Goal: Task Accomplishment & Management: Use online tool/utility

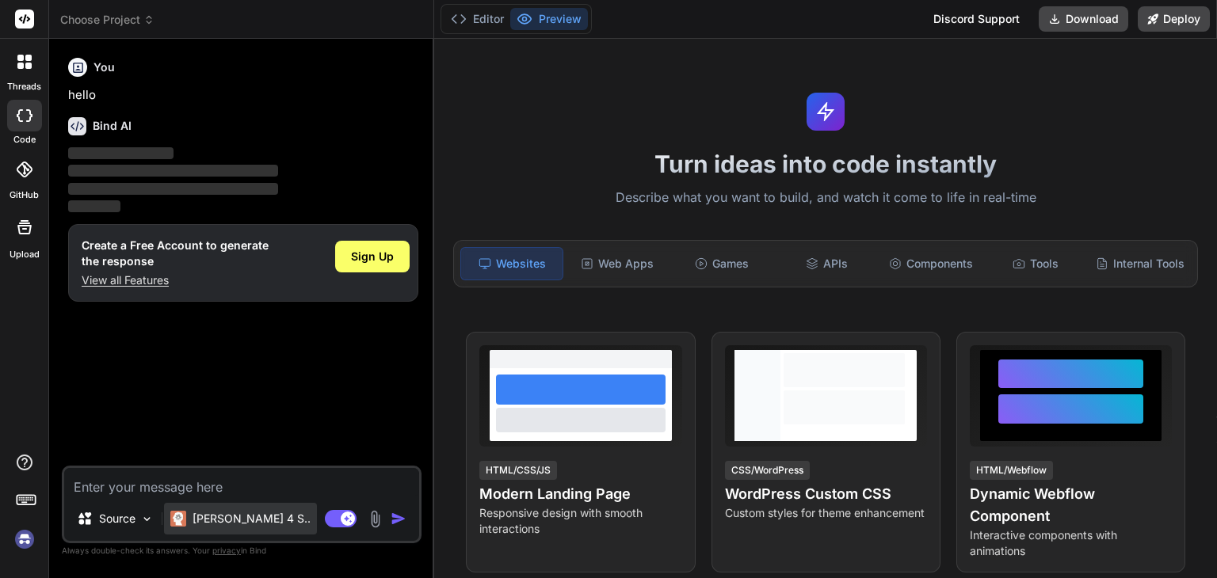
click at [229, 515] on p "Claude 4 S.." at bounding box center [252, 519] width 118 height 16
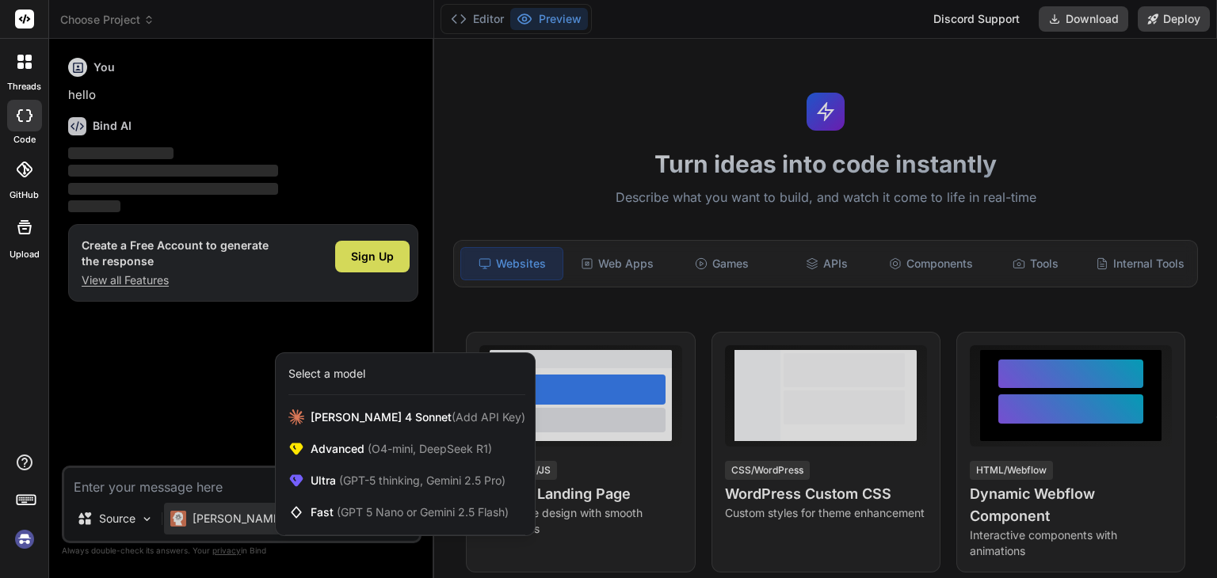
click at [229, 515] on div at bounding box center [608, 289] width 1217 height 578
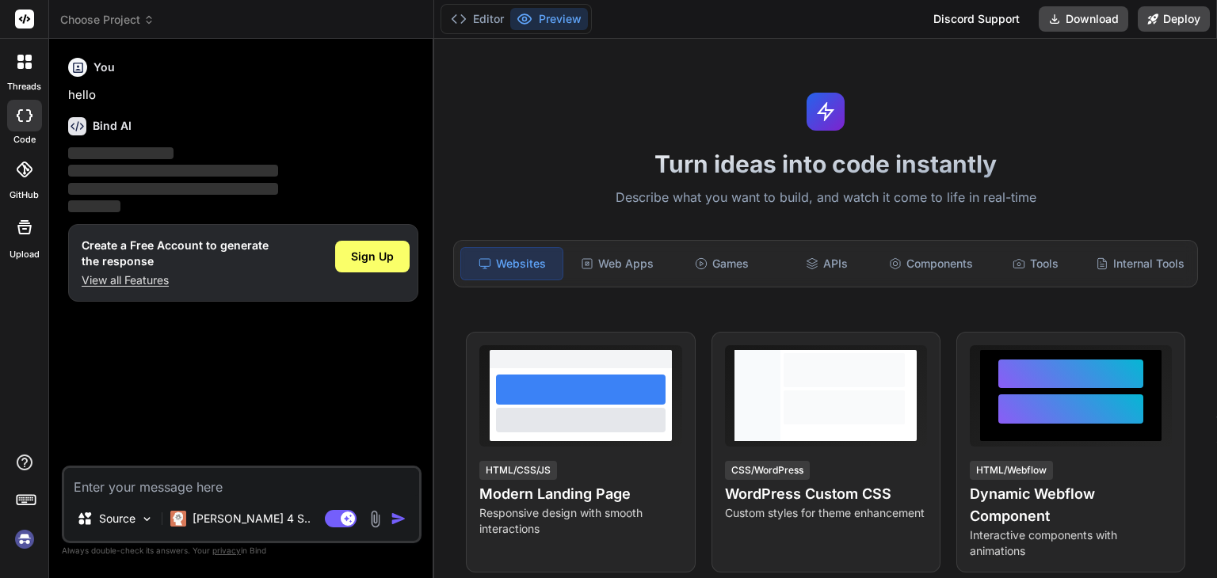
click at [181, 486] on textarea at bounding box center [241, 482] width 355 height 29
click at [220, 490] on textarea at bounding box center [241, 482] width 355 height 29
click at [384, 261] on span "Sign Up" at bounding box center [372, 257] width 43 height 16
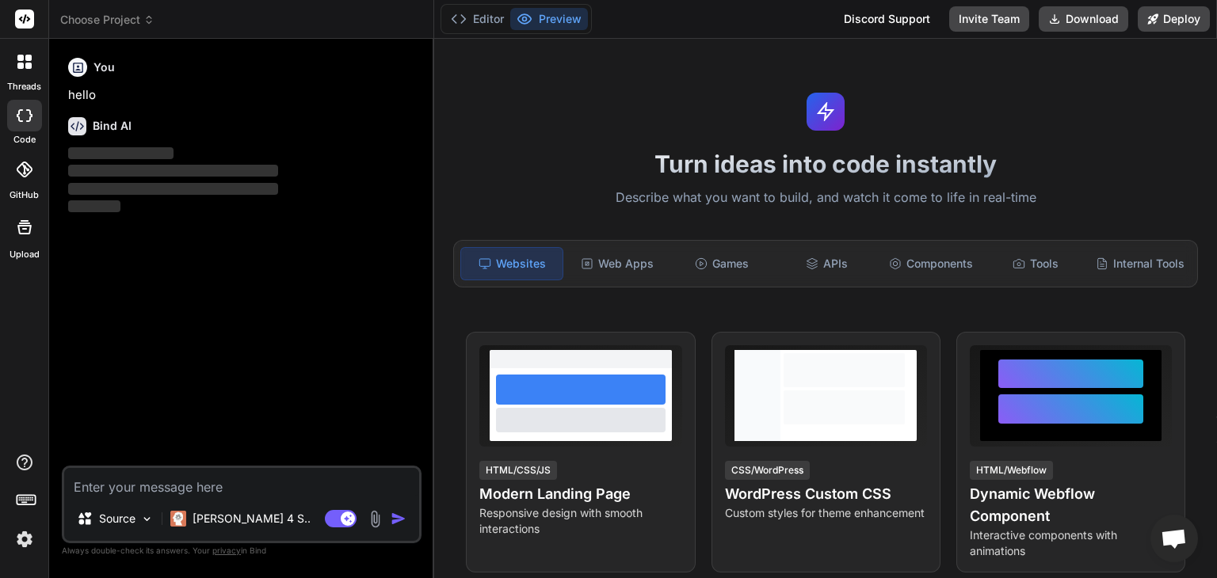
click at [26, 536] on img at bounding box center [24, 539] width 27 height 27
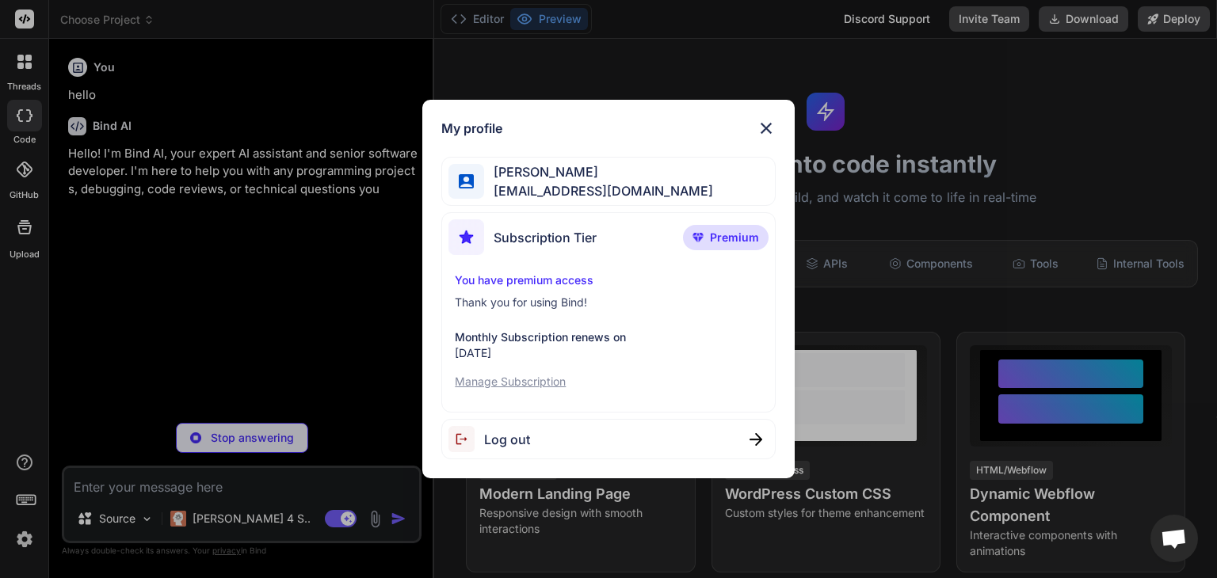
click at [26, 536] on div "My profile Ahmed Gaballah ahmed.gaballa81@gmail.com Subscription Tier Premium Y…" at bounding box center [608, 289] width 1217 height 578
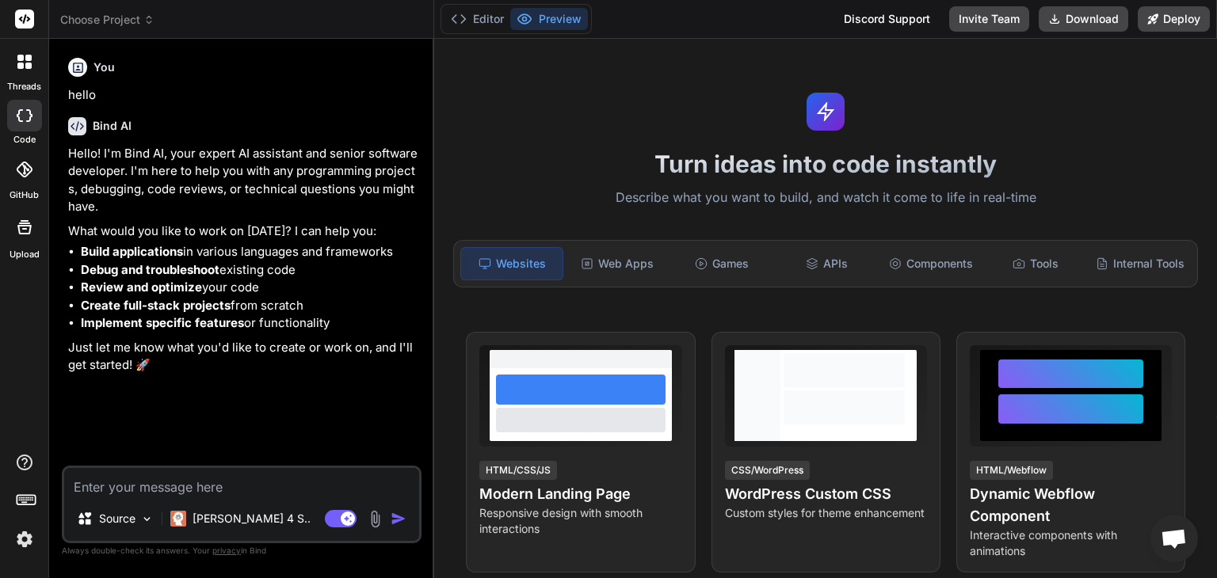
click at [88, 13] on span "Choose Project" at bounding box center [107, 20] width 94 height 16
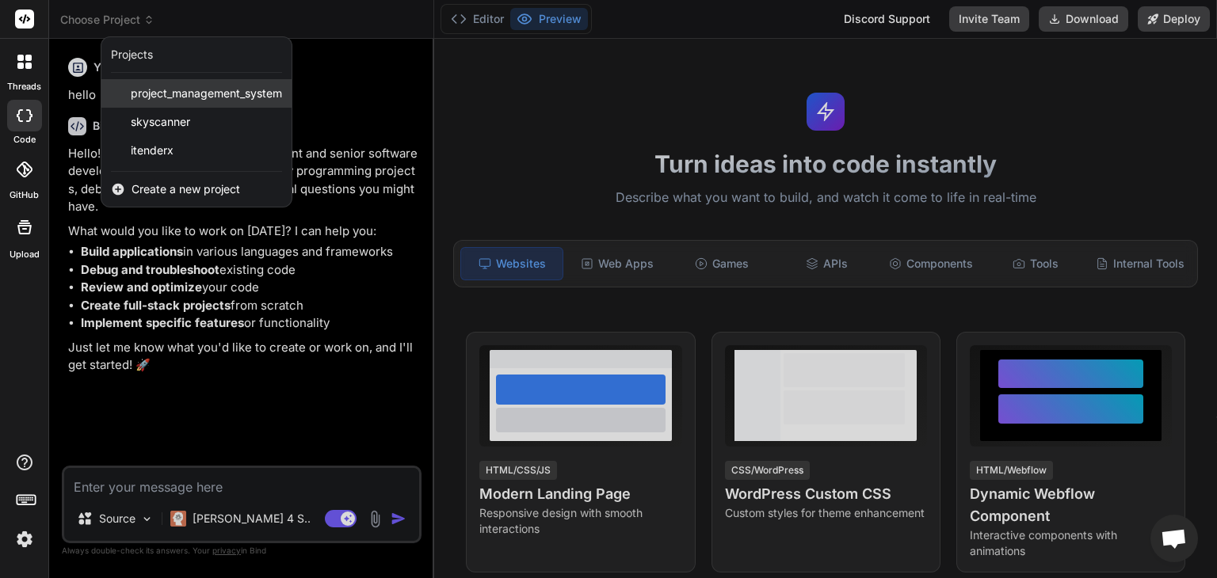
click at [208, 104] on div "project_management_system" at bounding box center [196, 93] width 190 height 29
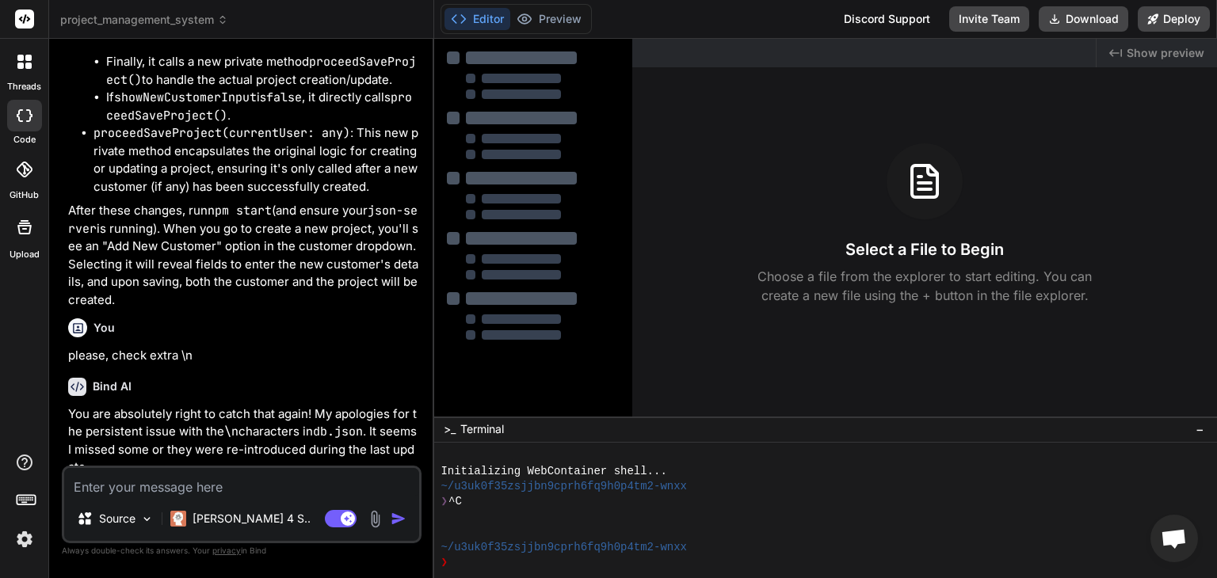
scroll to position [4595, 0]
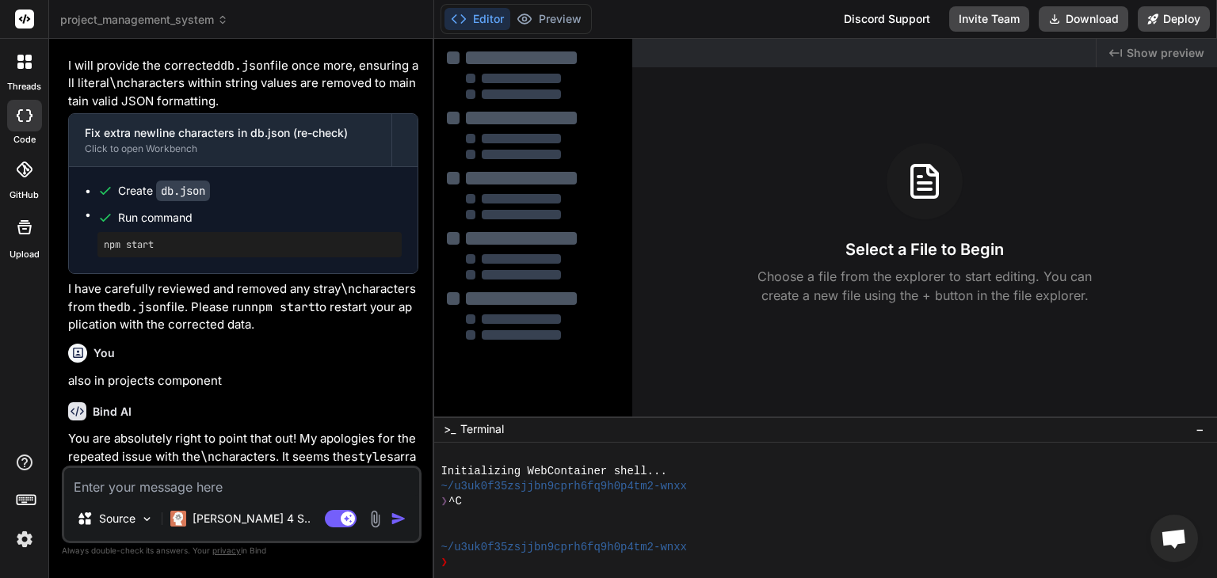
type textarea "x"
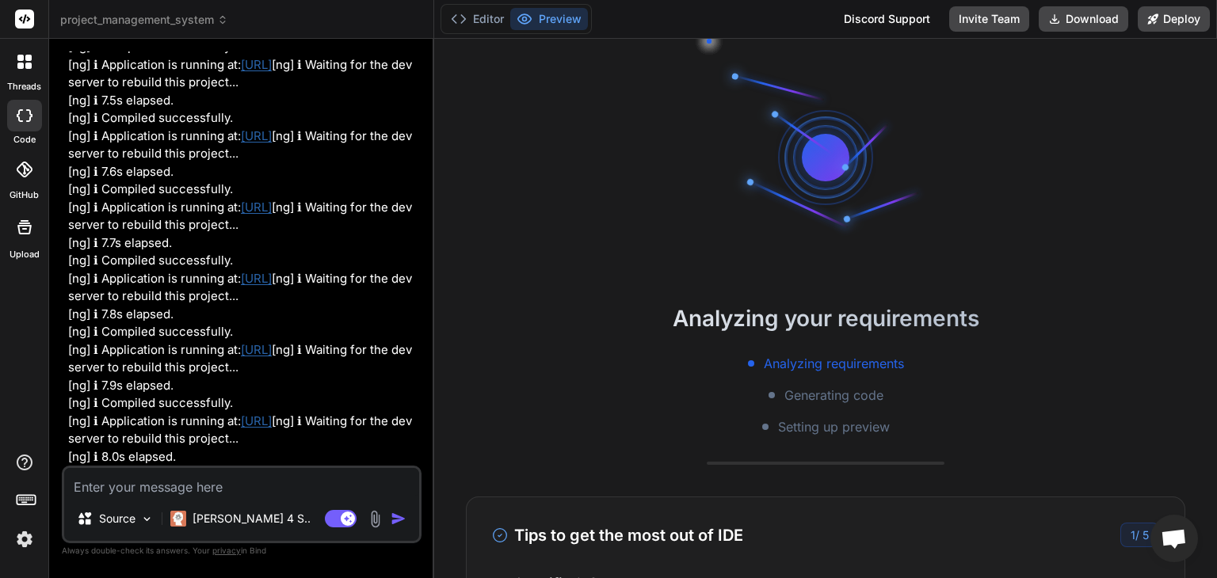
scroll to position [10421, 0]
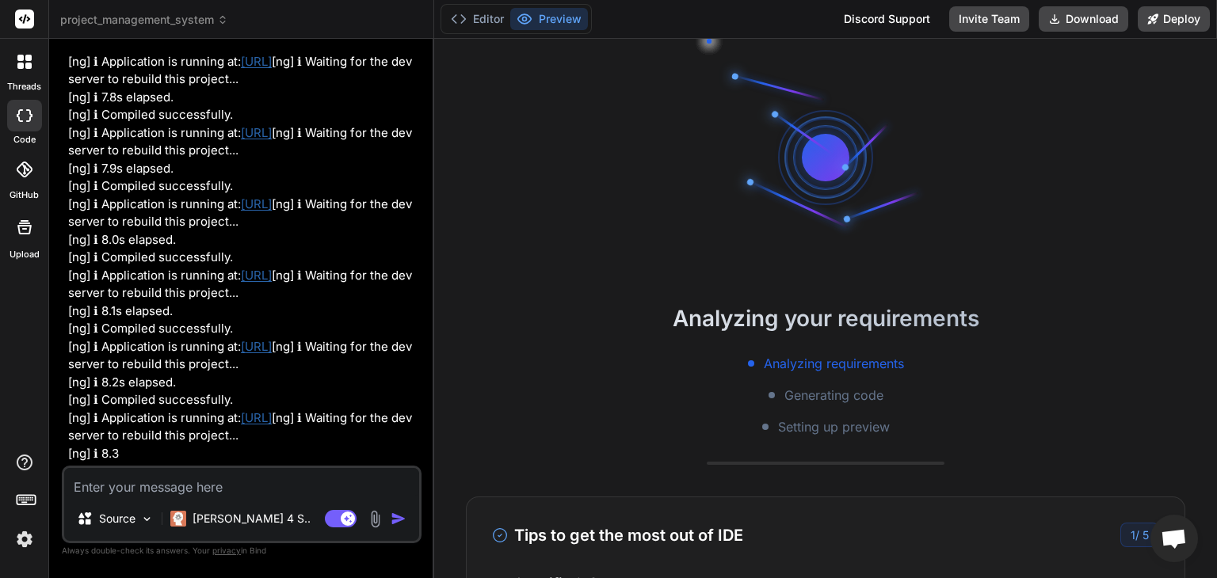
click at [131, 486] on textarea at bounding box center [241, 482] width 355 height 29
click at [494, 20] on button "Editor" at bounding box center [477, 19] width 66 height 22
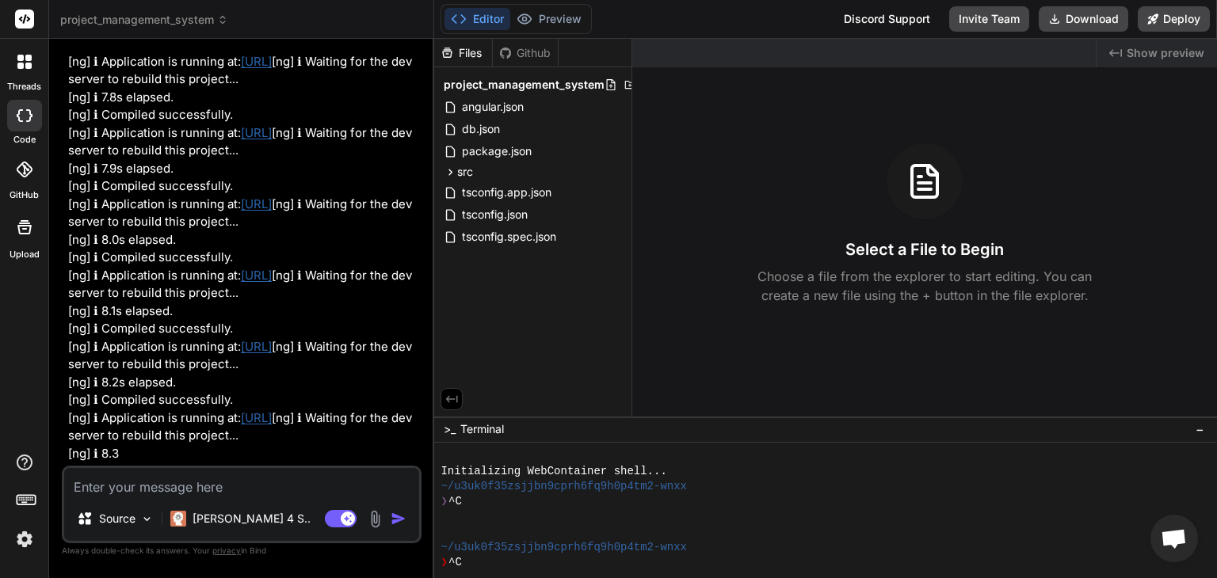
scroll to position [76, 0]
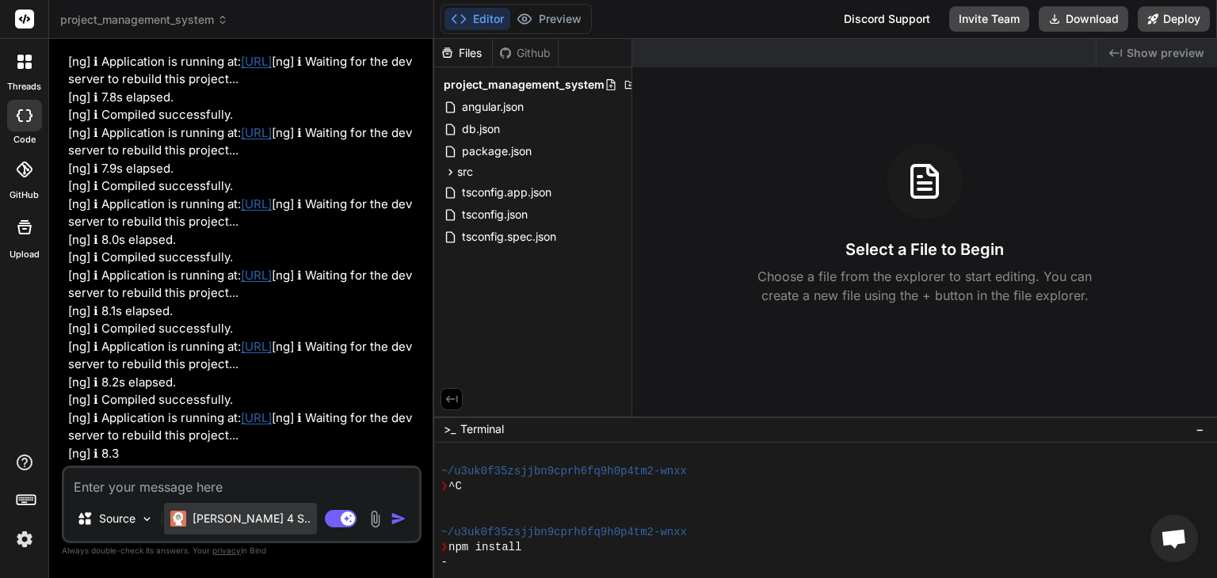
click at [184, 519] on img at bounding box center [178, 519] width 16 height 16
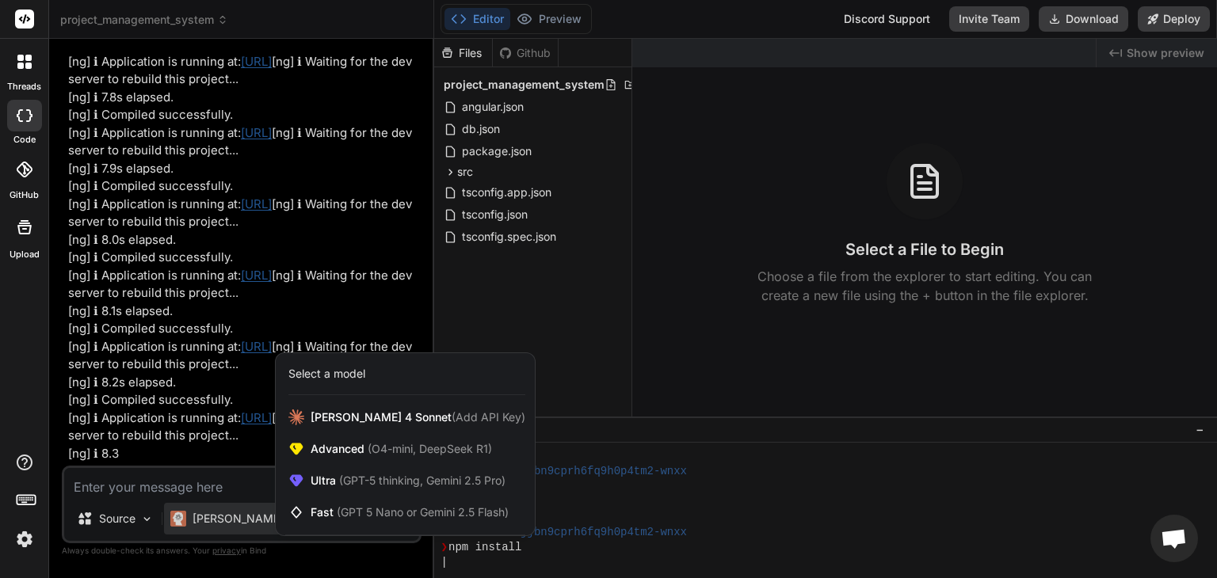
click at [184, 519] on div at bounding box center [608, 289] width 1217 height 578
type textarea "x"
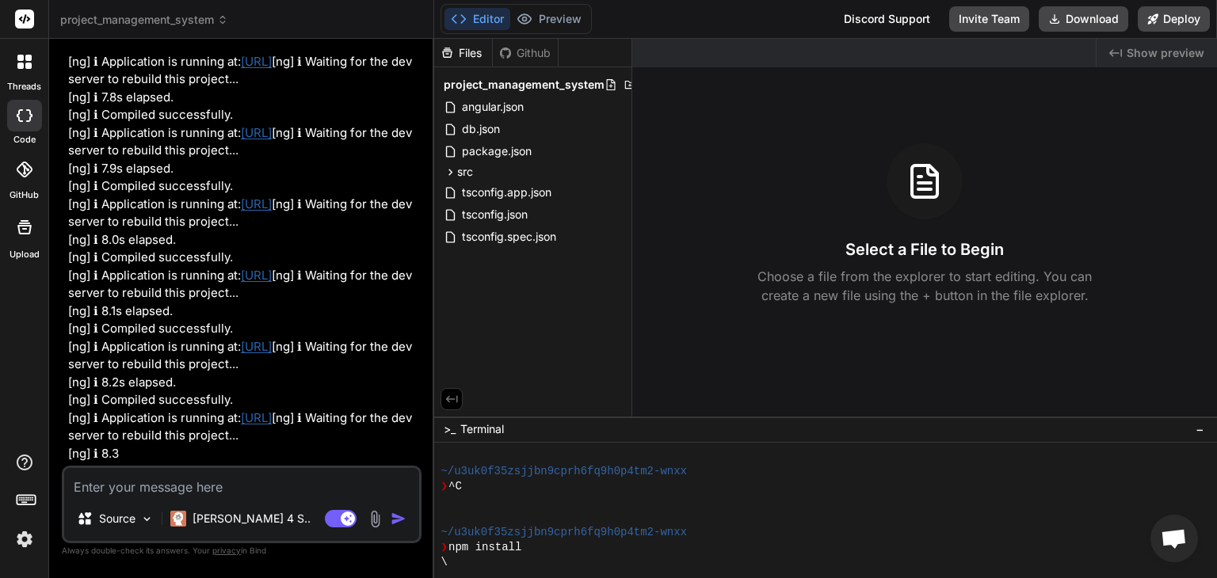
click at [25, 175] on icon at bounding box center [25, 170] width 16 height 16
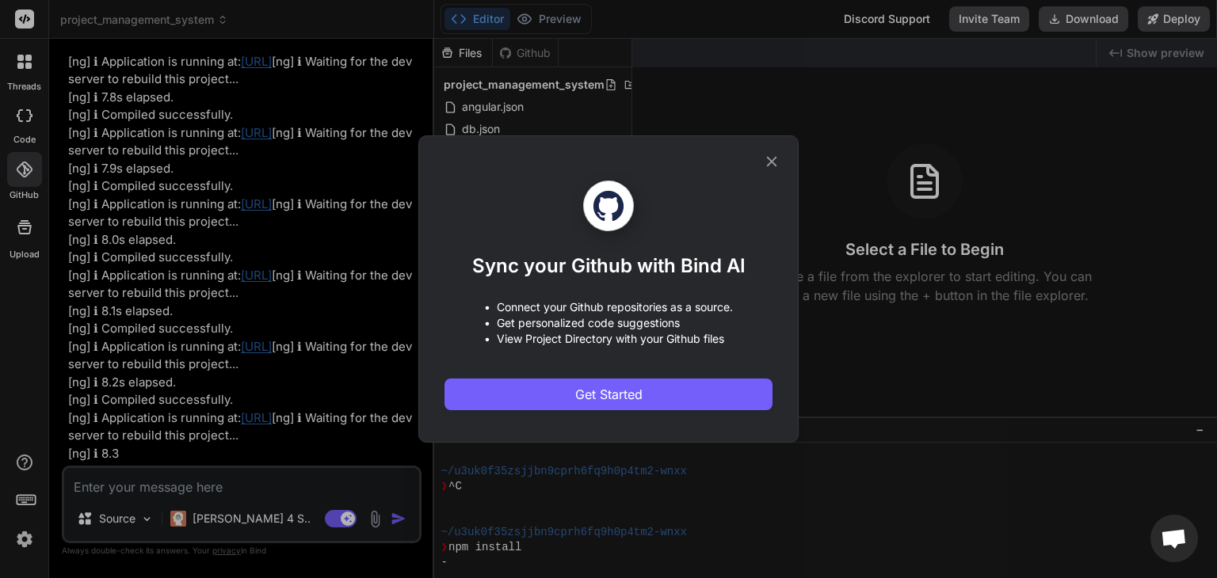
click at [768, 169] on icon at bounding box center [771, 161] width 17 height 17
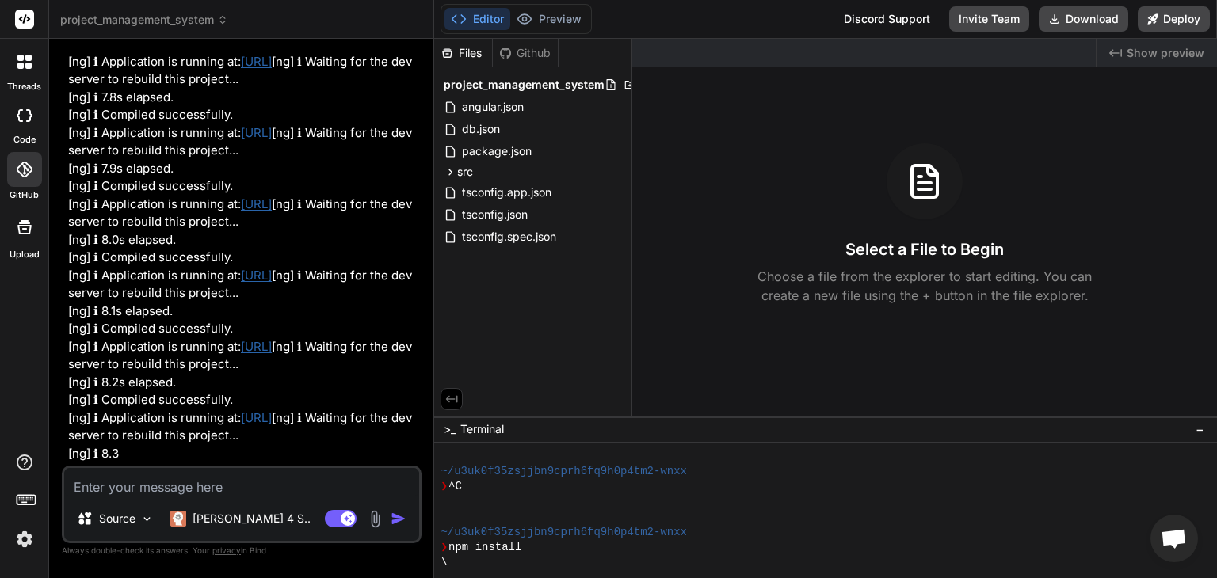
click at [24, 536] on img at bounding box center [24, 539] width 27 height 27
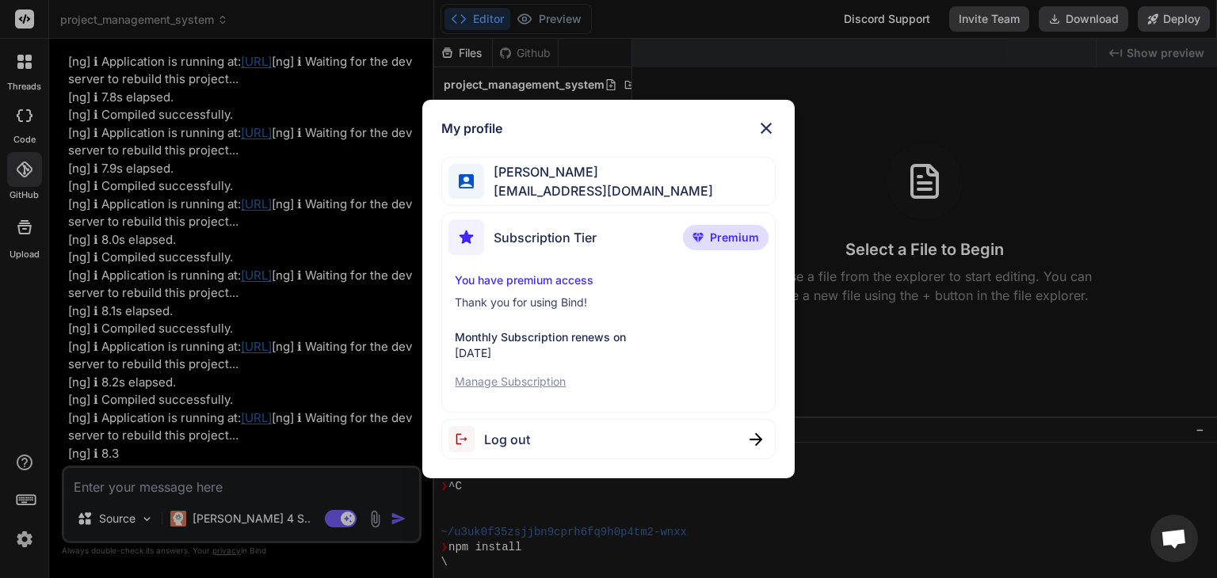
click at [520, 378] on p "Manage Subscription" at bounding box center [608, 382] width 307 height 16
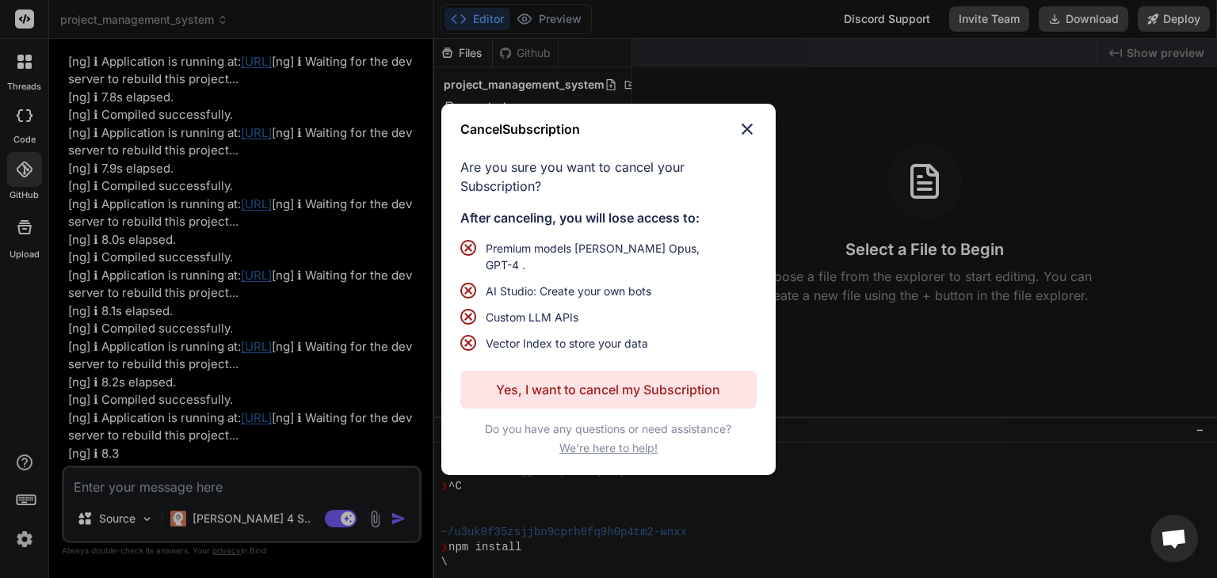
click at [752, 130] on img at bounding box center [747, 129] width 19 height 19
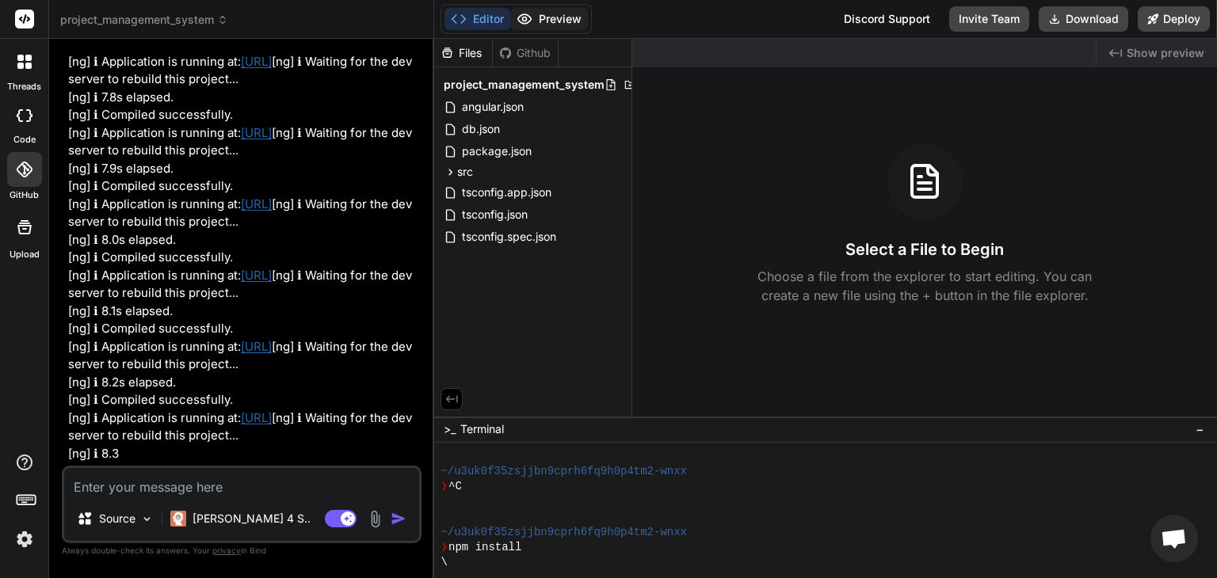
click at [559, 29] on button "Preview" at bounding box center [549, 19] width 78 height 22
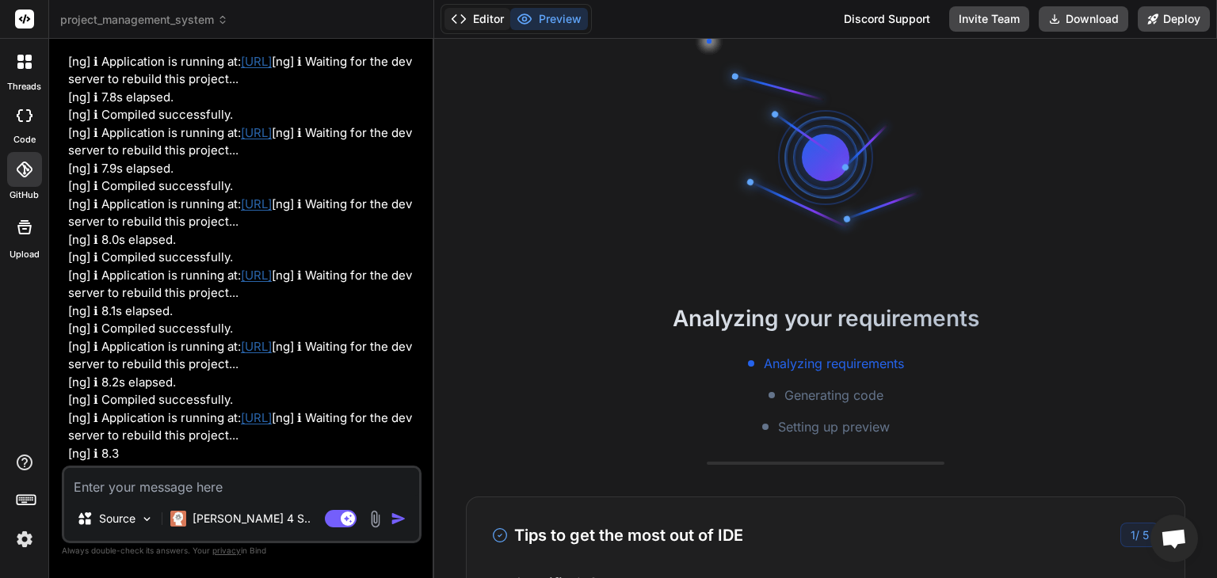
click at [500, 13] on button "Editor" at bounding box center [477, 19] width 66 height 22
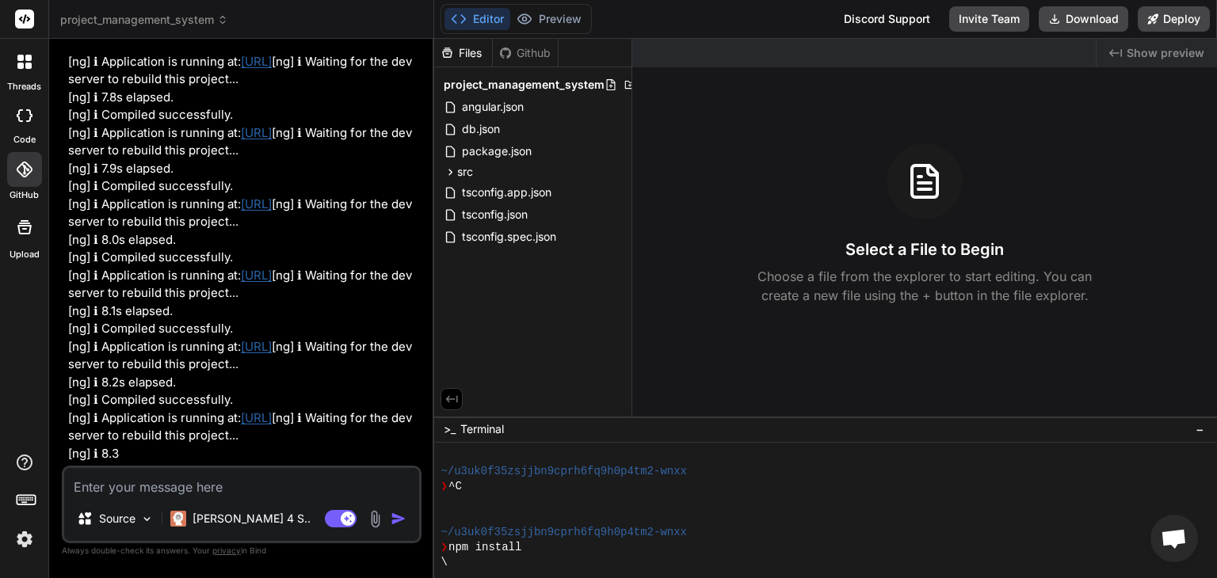
scroll to position [10421, 0]
click at [272, 348] on link "http://localhost:4200/" at bounding box center [256, 346] width 31 height 15
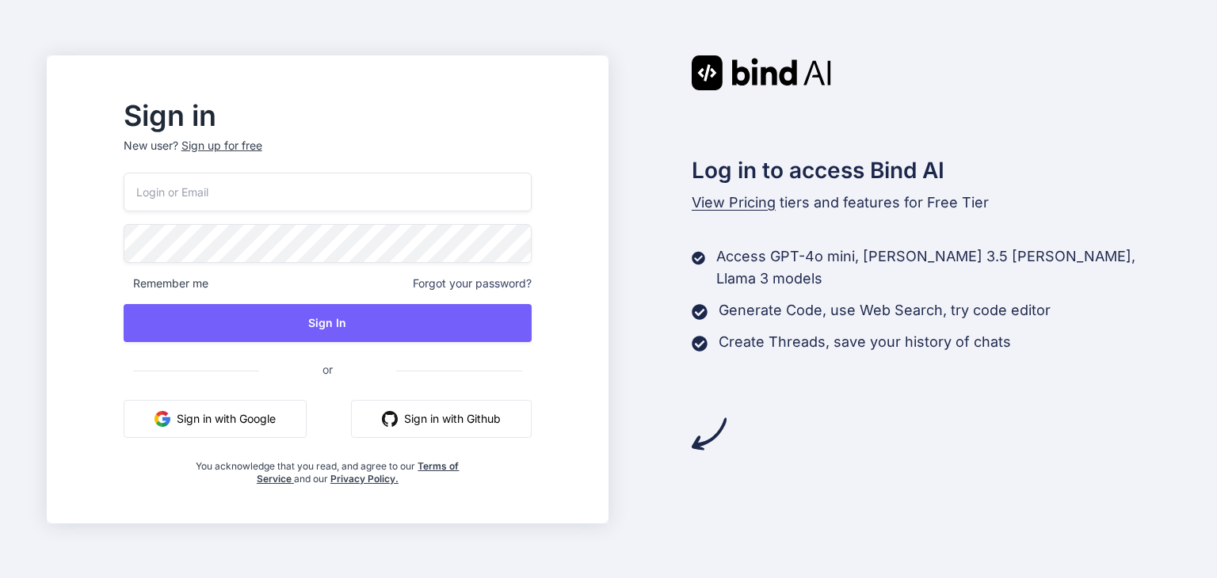
click at [307, 425] on button "Sign in with Google" at bounding box center [215, 419] width 183 height 38
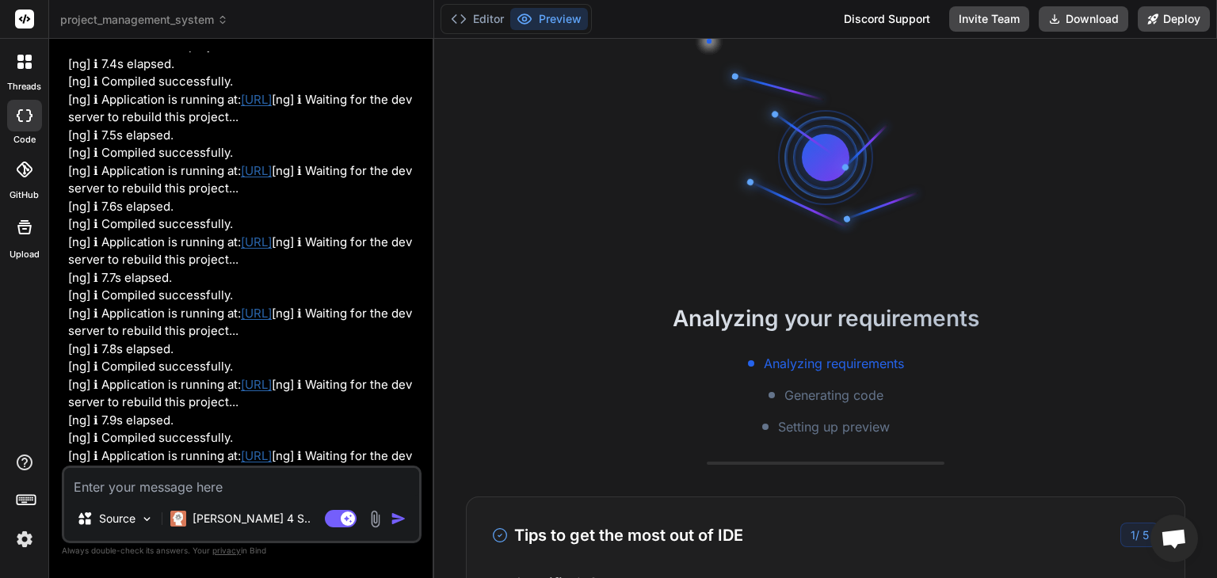
scroll to position [10421, 0]
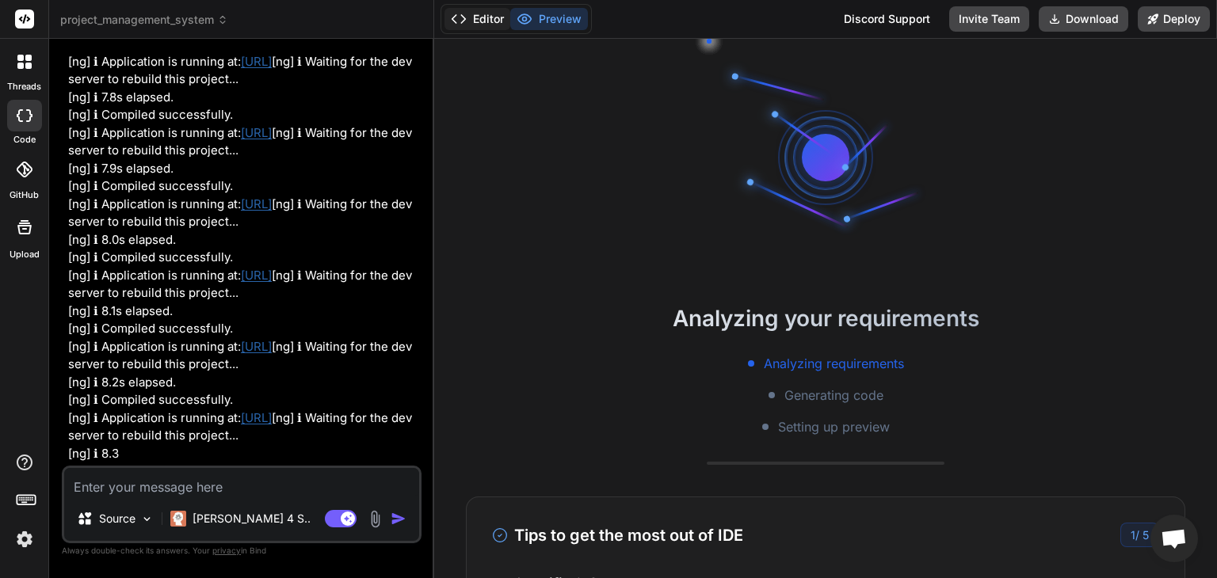
click at [501, 16] on button "Editor" at bounding box center [477, 19] width 66 height 22
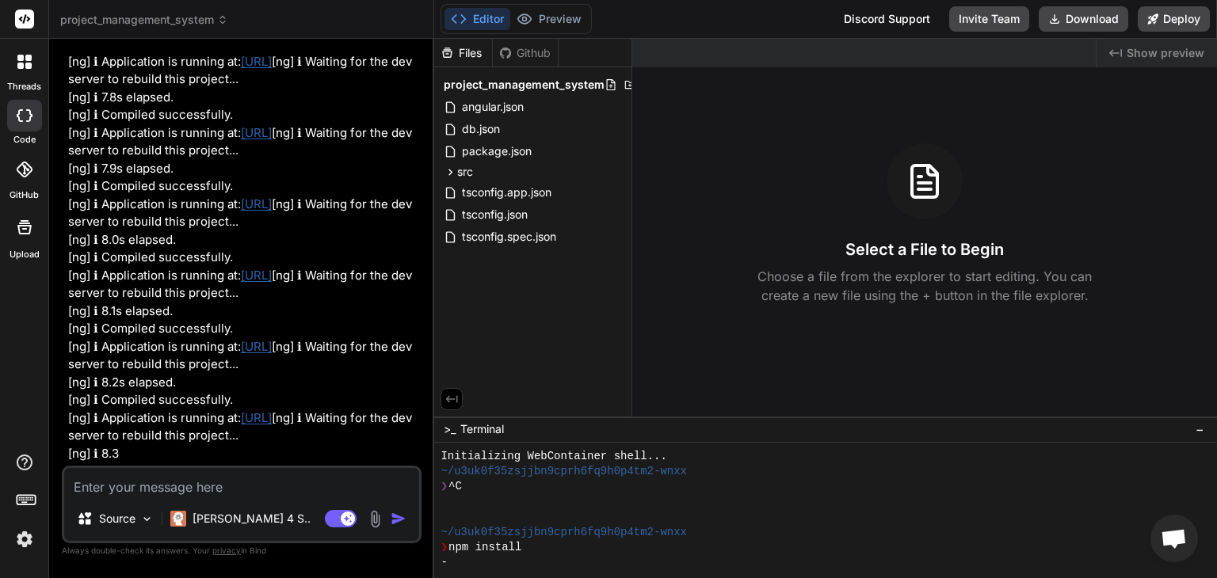
type textarea "x"
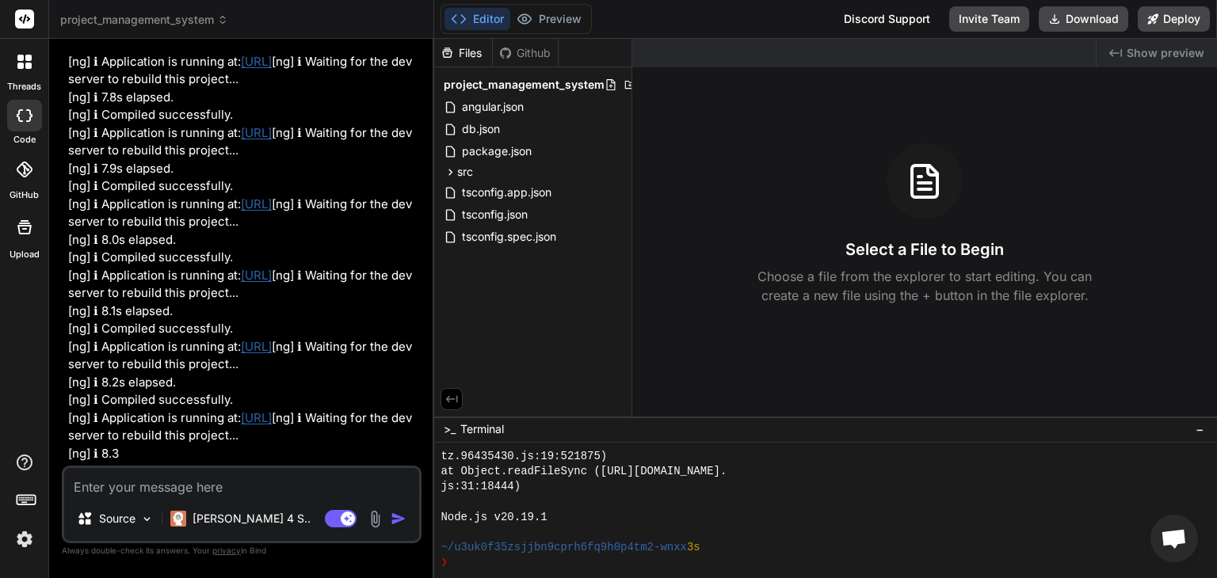
scroll to position [547, 0]
click at [599, 528] on div at bounding box center [816, 532] width 752 height 15
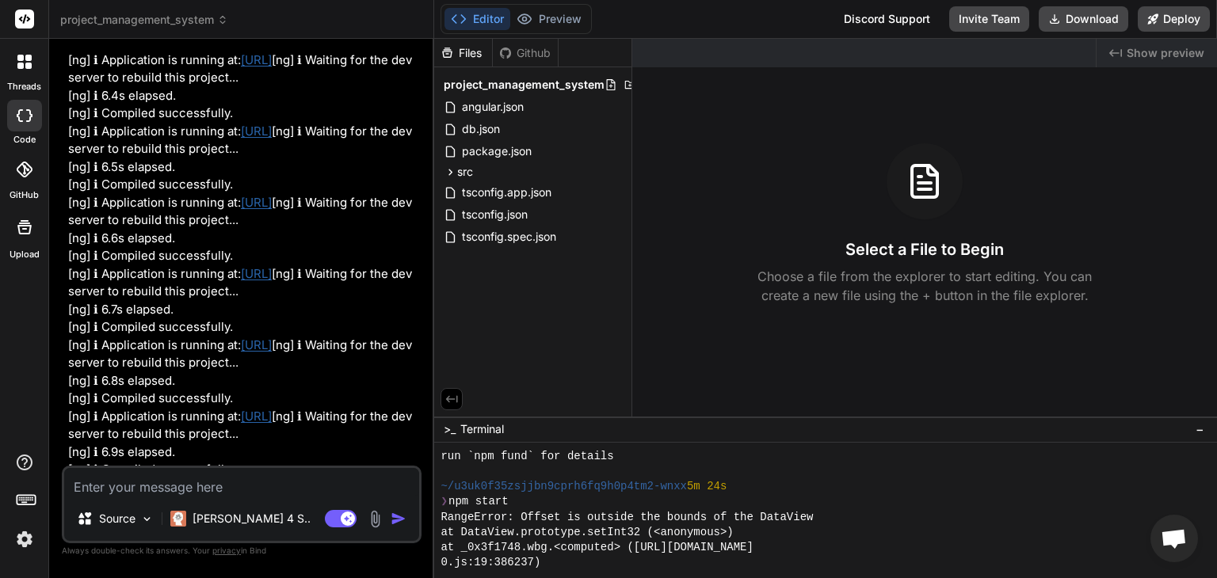
scroll to position [9392, 0]
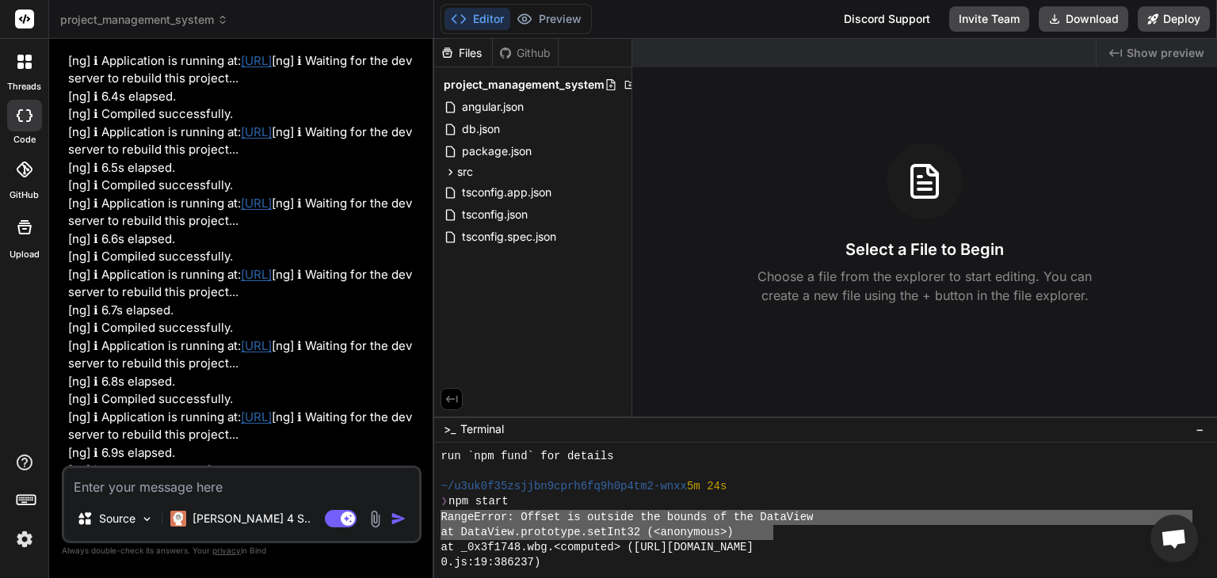
drag, startPoint x: 440, startPoint y: 521, endPoint x: 775, endPoint y: 532, distance: 335.3
click at [775, 532] on div "VVVVVVVVVVVVVVVVVVVVVVVVVVVVVVVV run `npm fund` for details ~/u3uk0f35zsjjbn9cp…" at bounding box center [825, 510] width 783 height 135
type textarea "RangeError: Offset is outside the bounds of the DataView at DataView.prototype.…"
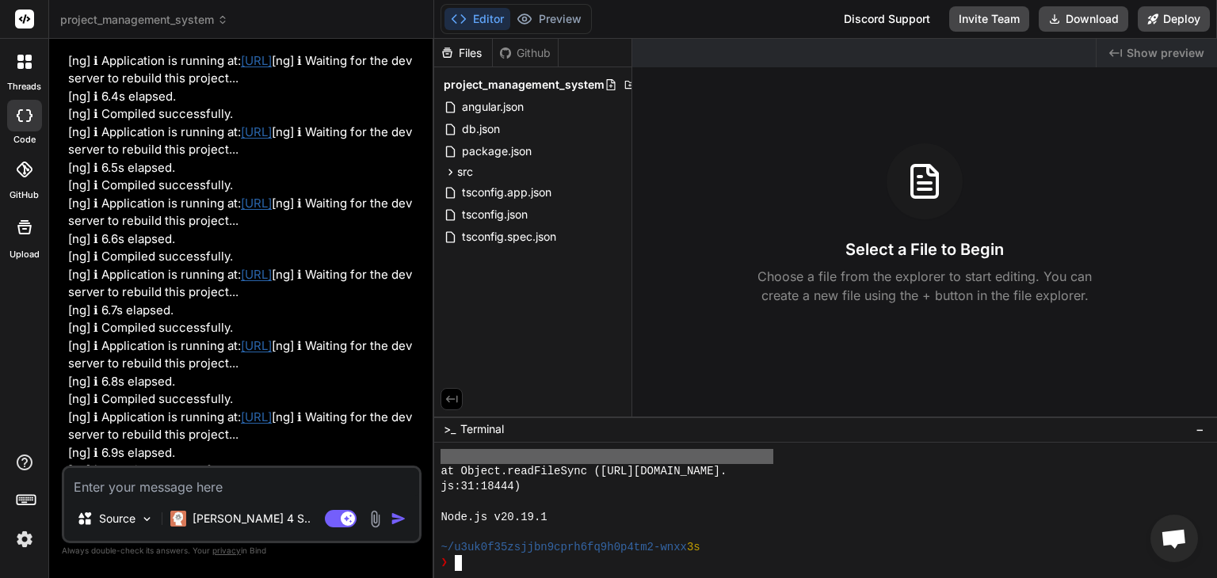
scroll to position [547, 0]
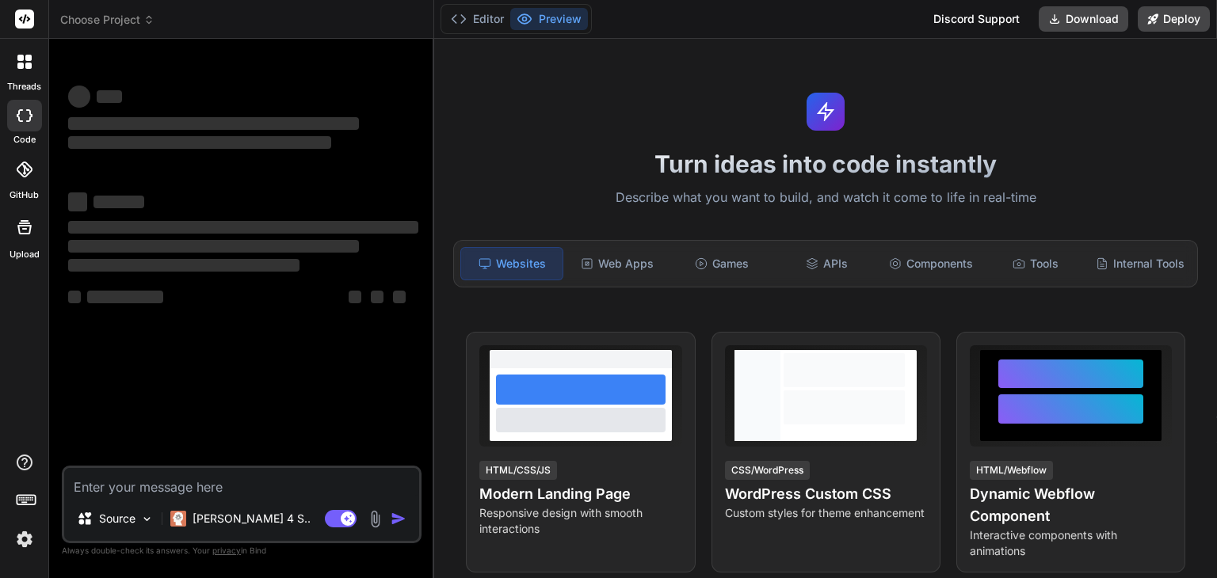
click at [21, 539] on img at bounding box center [24, 539] width 27 height 27
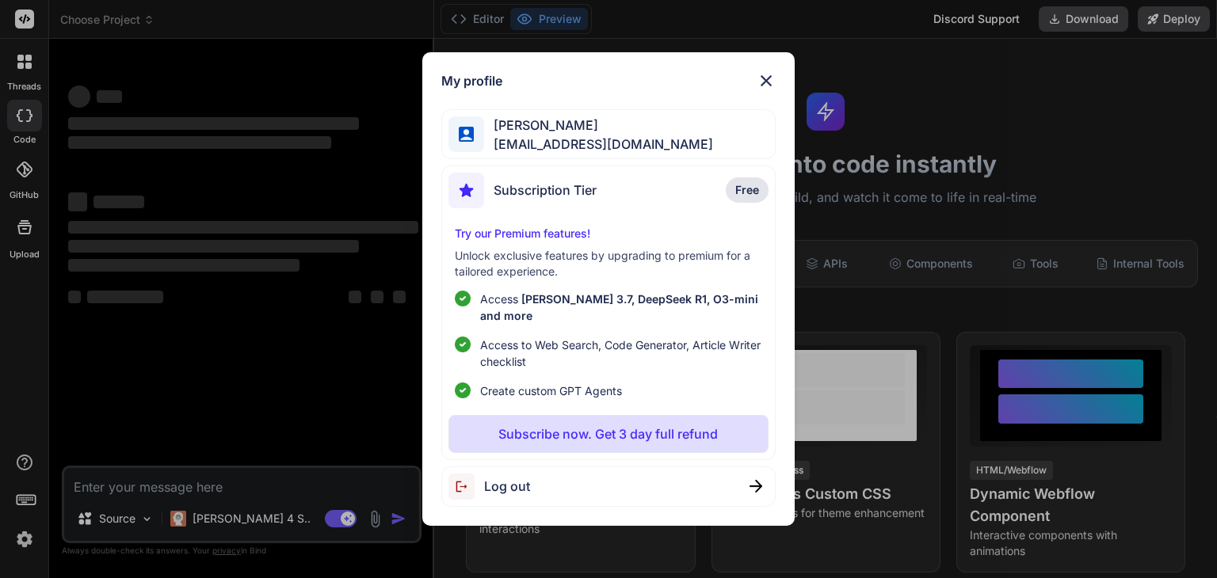
click at [764, 86] on img at bounding box center [766, 80] width 19 height 19
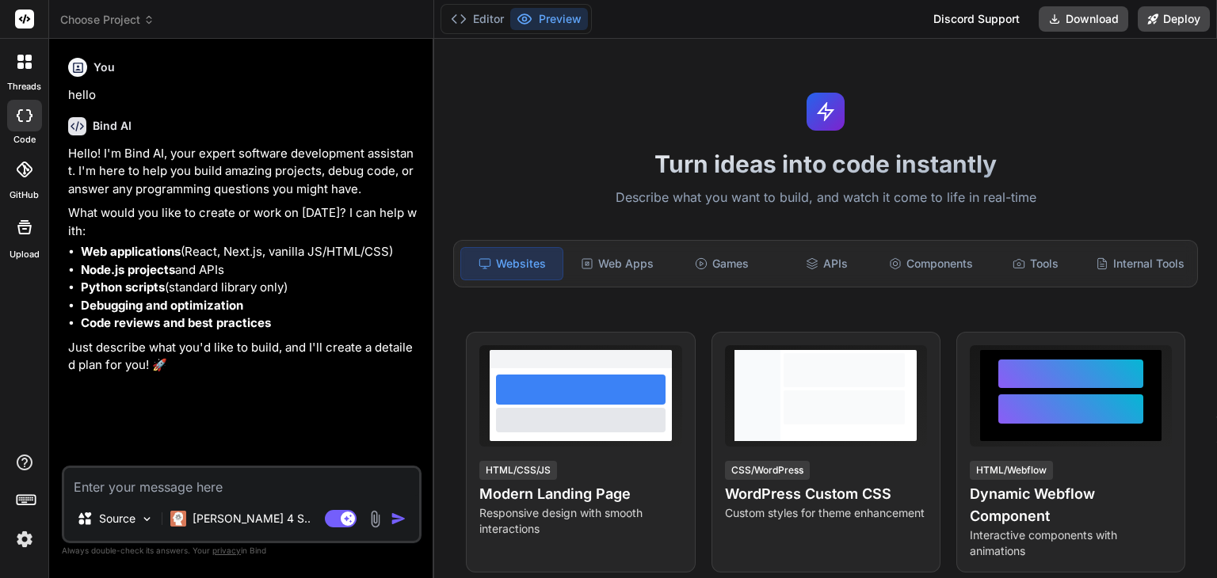
click at [533, 17] on button "Preview" at bounding box center [549, 19] width 78 height 22
click at [27, 546] on img at bounding box center [24, 539] width 27 height 27
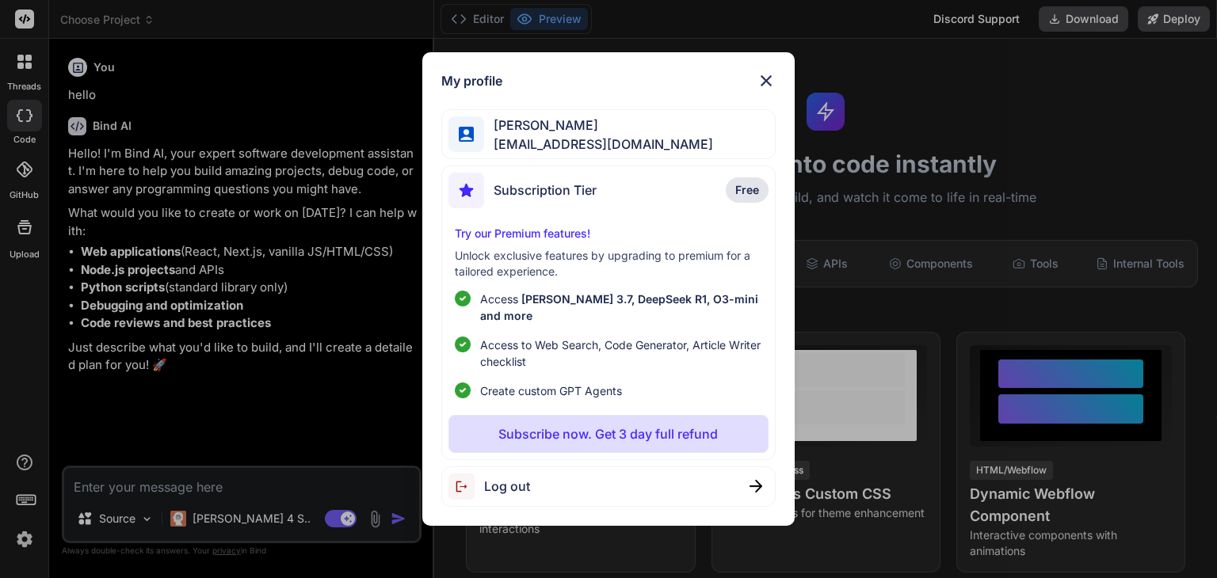
click at [504, 486] on span "Log out" at bounding box center [507, 486] width 46 height 19
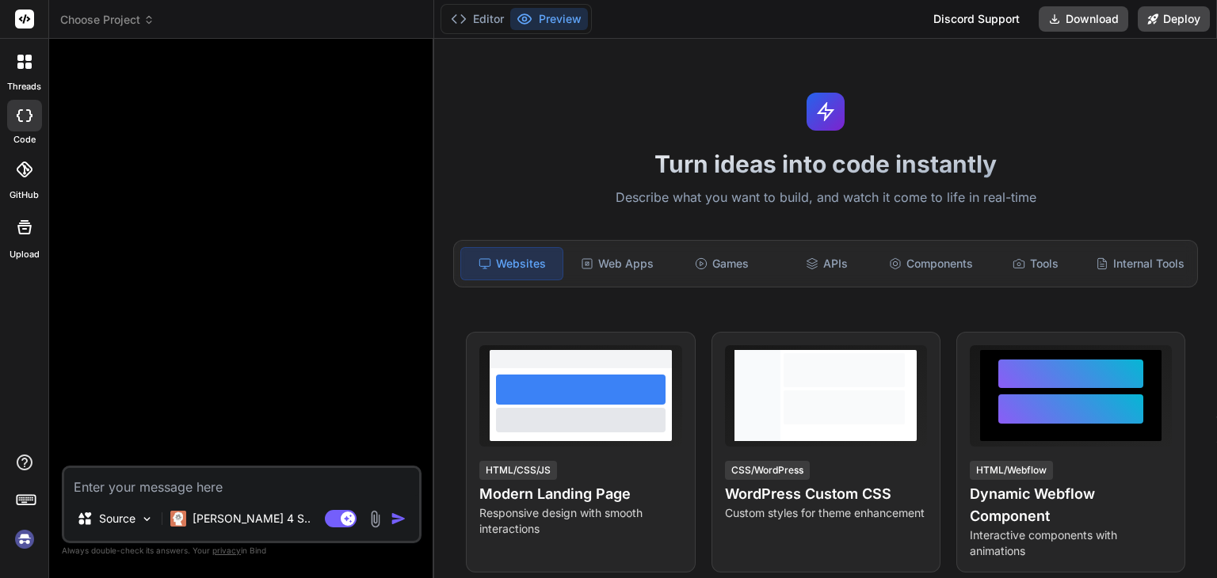
click at [29, 536] on img at bounding box center [24, 539] width 27 height 27
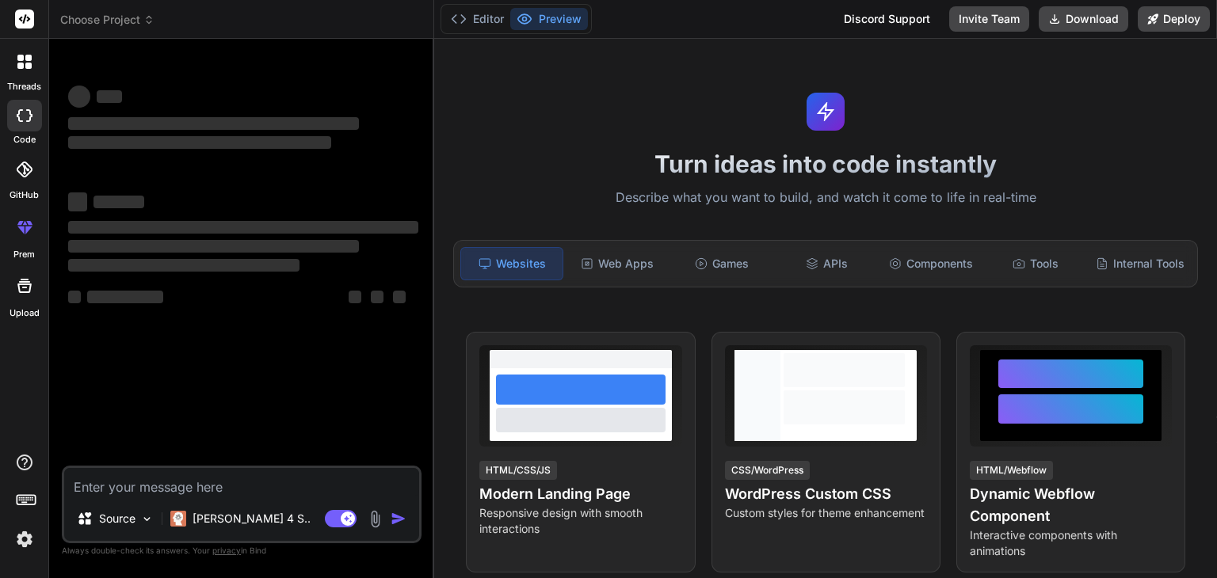
click at [105, 25] on span "Choose Project" at bounding box center [107, 20] width 94 height 16
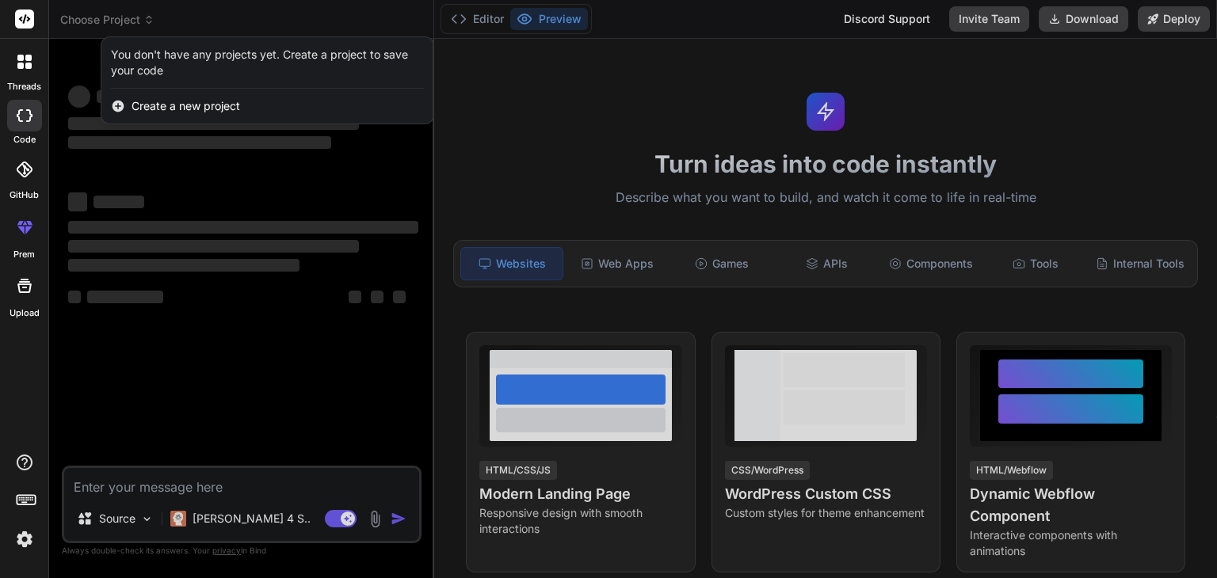
type textarea "x"
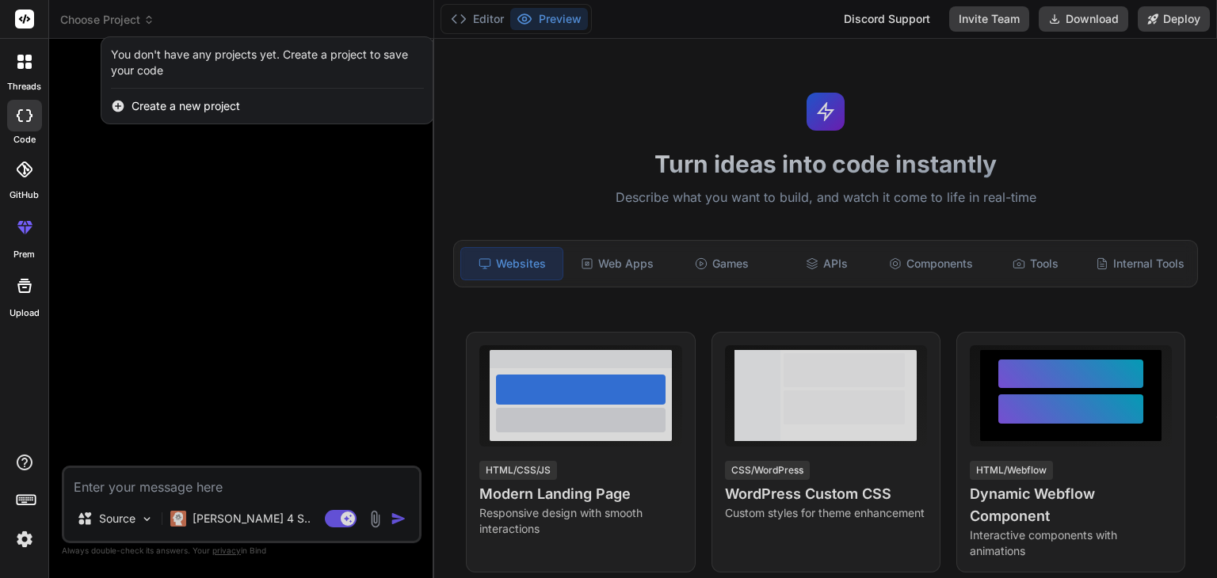
click at [225, 207] on div at bounding box center [608, 289] width 1217 height 578
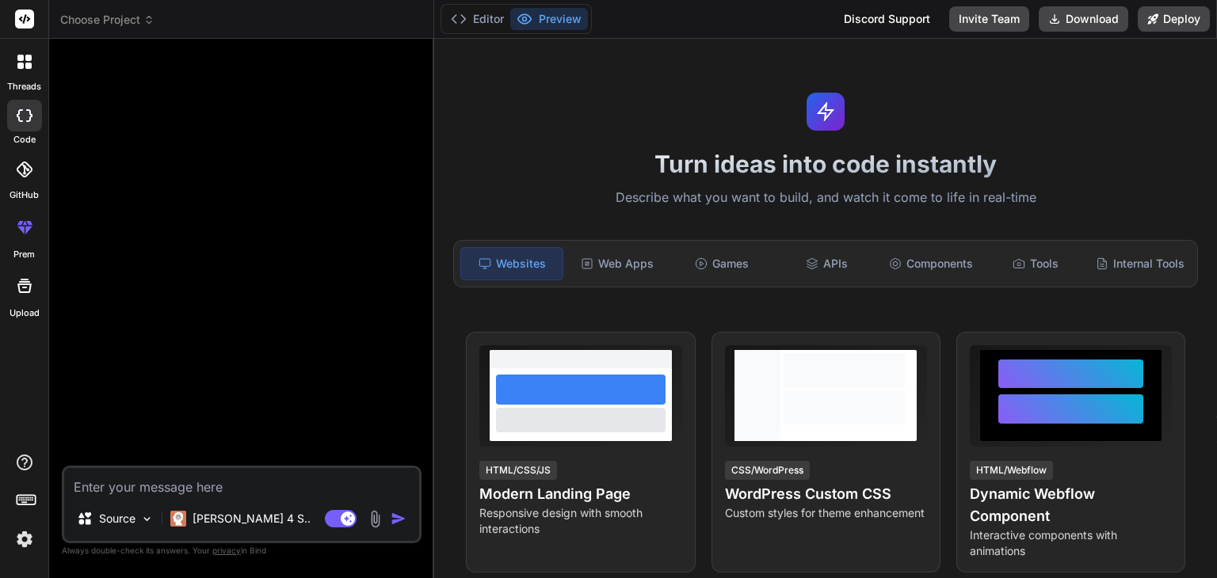
click at [132, 21] on span "Choose Project" at bounding box center [107, 20] width 94 height 16
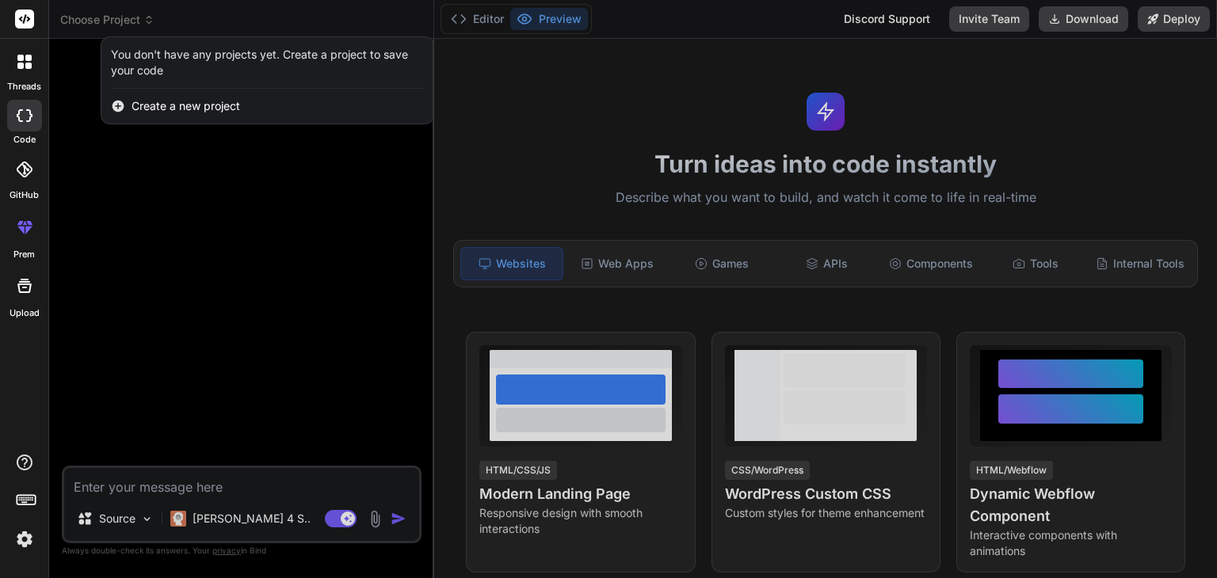
click at [184, 108] on span "Create a new project" at bounding box center [186, 106] width 109 height 16
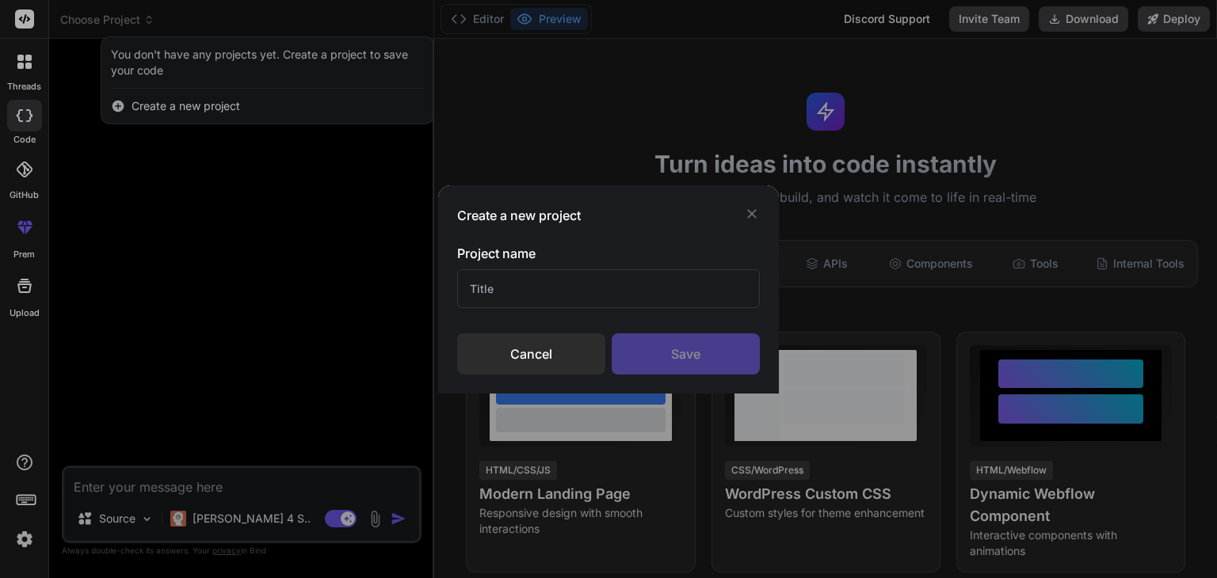
click at [540, 362] on div "Cancel" at bounding box center [531, 354] width 148 height 41
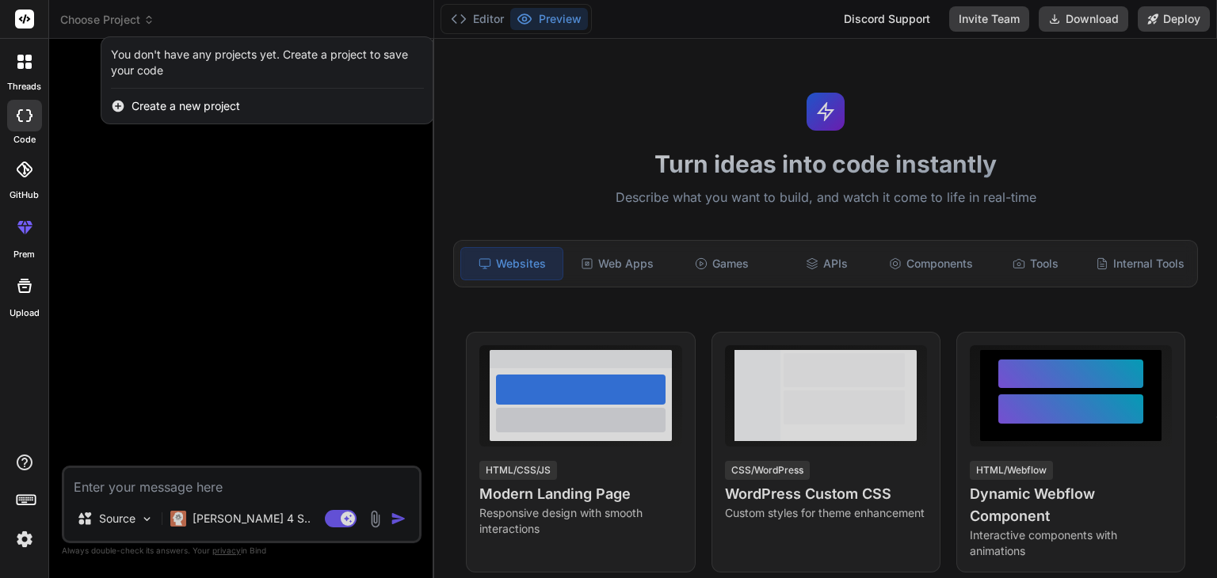
click at [190, 216] on div at bounding box center [608, 289] width 1217 height 578
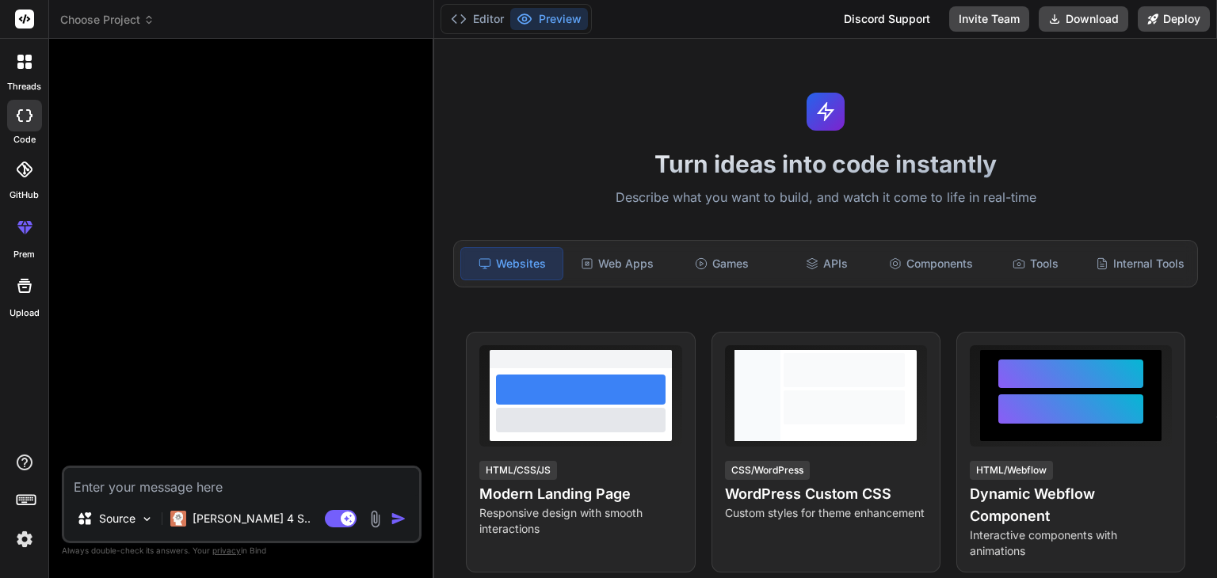
click at [32, 172] on div at bounding box center [24, 169] width 35 height 35
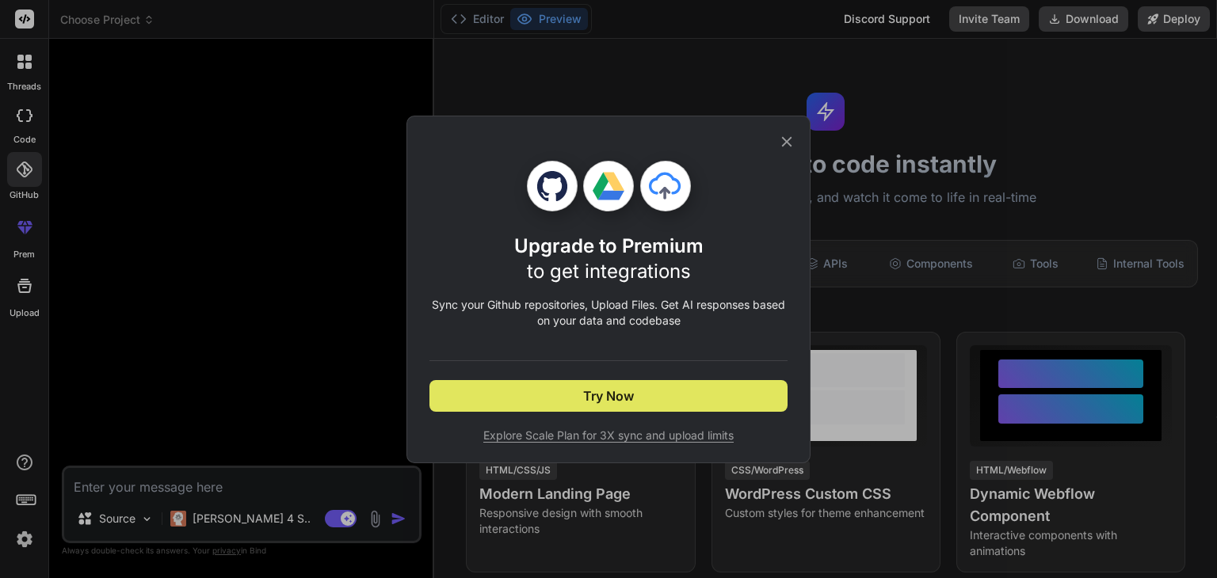
click at [570, 403] on button "Try Now" at bounding box center [608, 396] width 358 height 32
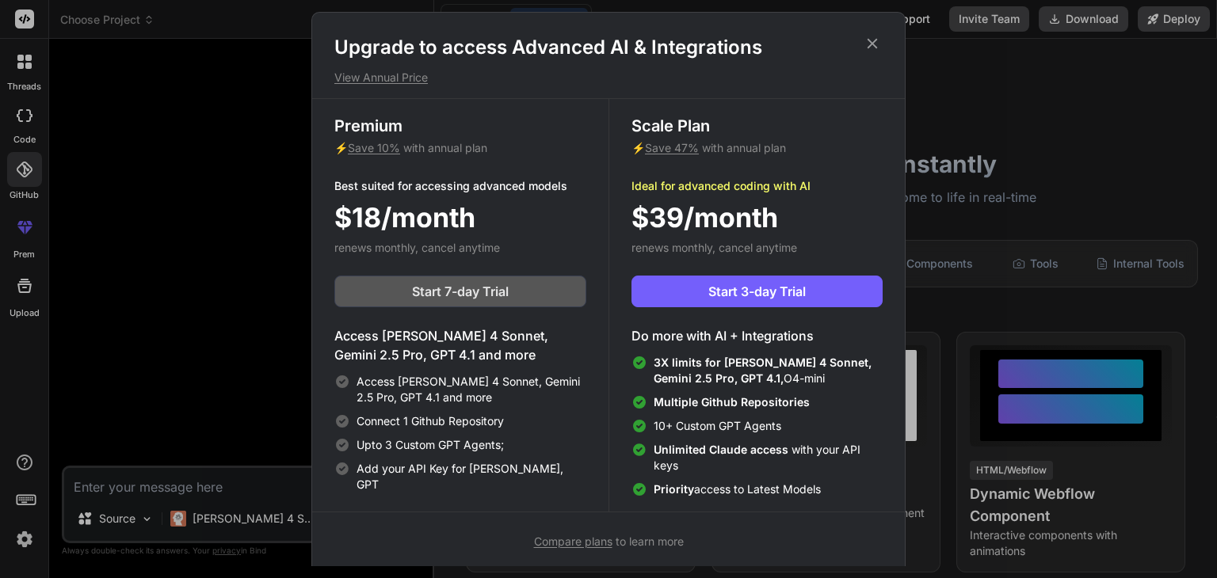
click at [466, 299] on span "Start 7-day Trial" at bounding box center [460, 291] width 97 height 19
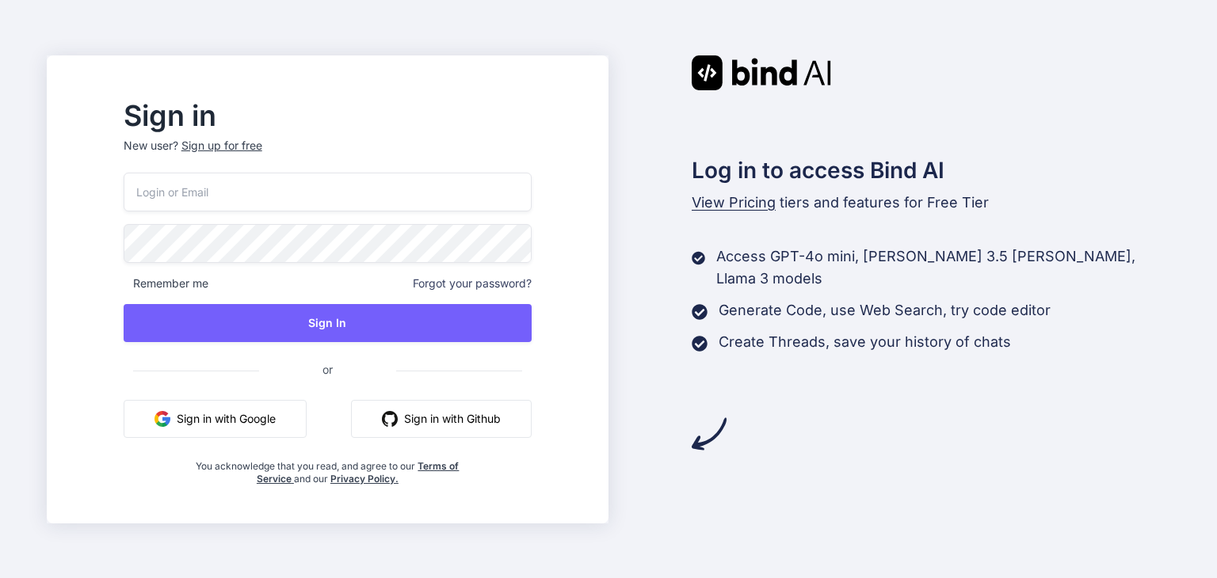
click at [255, 410] on button "Sign in with Google" at bounding box center [215, 419] width 183 height 38
